Goal: Task Accomplishment & Management: Use online tool/utility

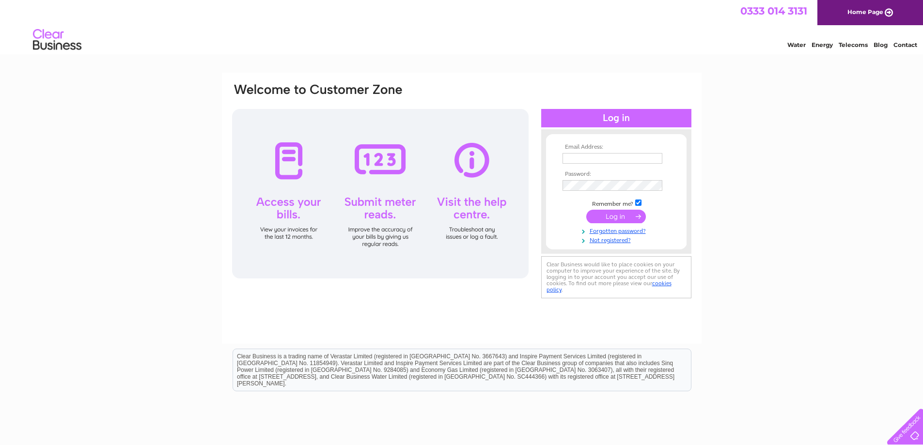
type input "[PERSON_NAME][EMAIL_ADDRESS][DOMAIN_NAME]"
click at [607, 219] on input "submit" at bounding box center [616, 217] width 60 height 14
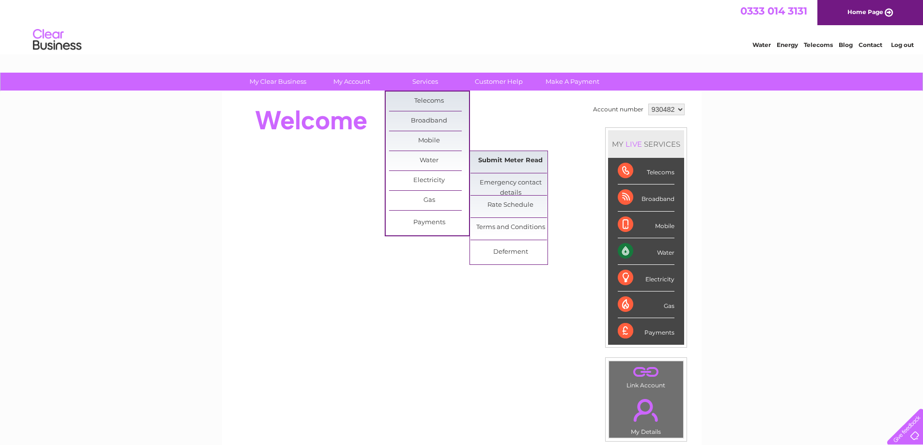
click at [517, 155] on link "Submit Meter Read" at bounding box center [511, 160] width 80 height 19
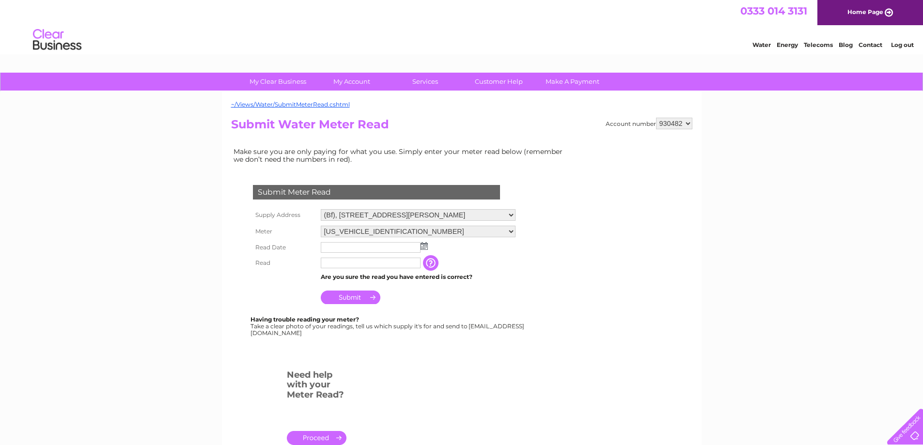
click at [424, 247] on img at bounding box center [424, 246] width 7 height 8
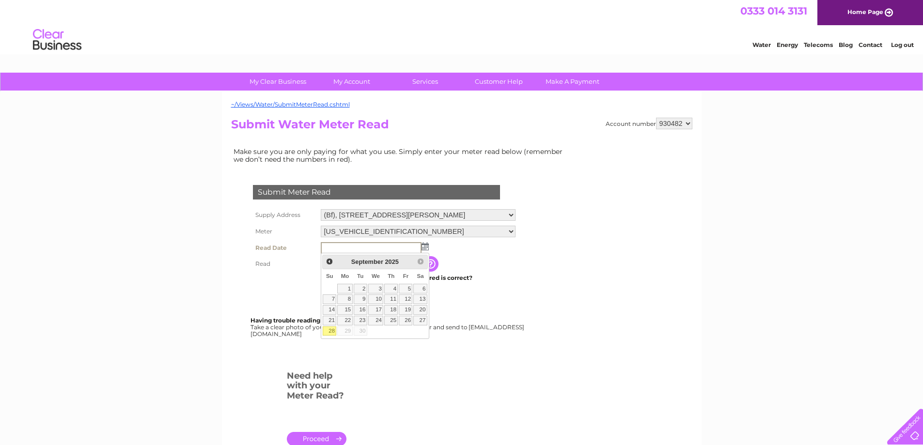
click at [330, 331] on link "28" at bounding box center [330, 332] width 14 height 10
type input "2025/09/28"
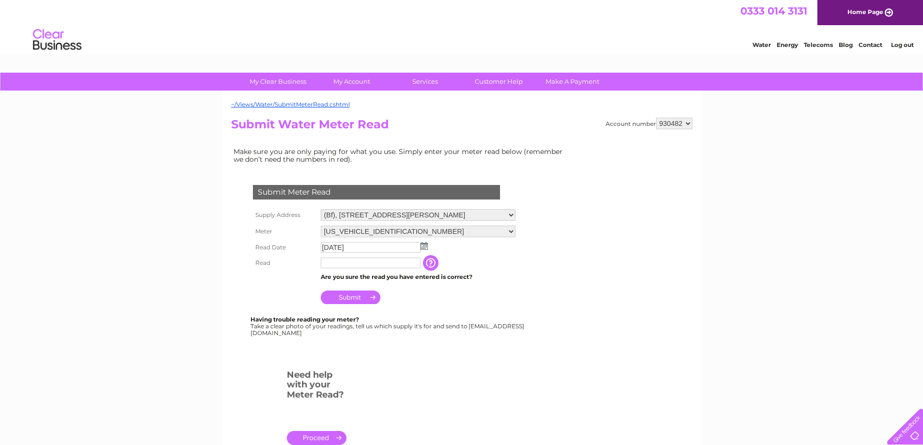
click at [339, 261] on input "text" at bounding box center [371, 263] width 100 height 11
type input "531"
click at [351, 298] on input "Submit" at bounding box center [351, 299] width 60 height 14
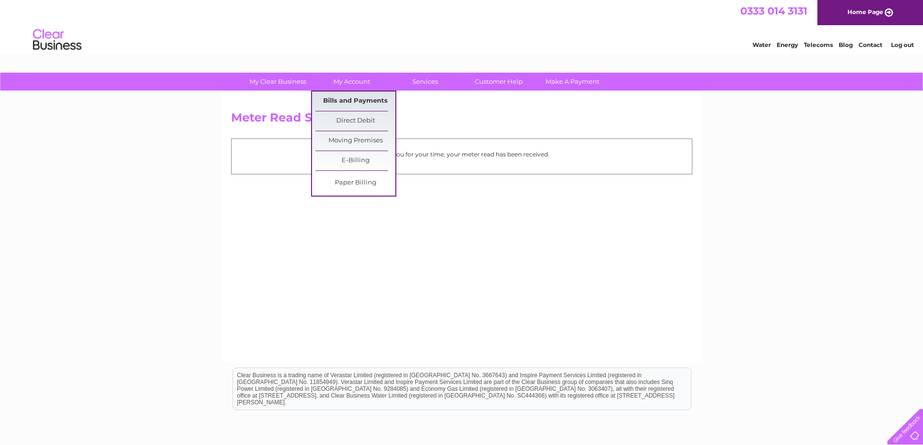
click at [344, 96] on link "Bills and Payments" at bounding box center [356, 101] width 80 height 19
